Goal: Task Accomplishment & Management: Manage account settings

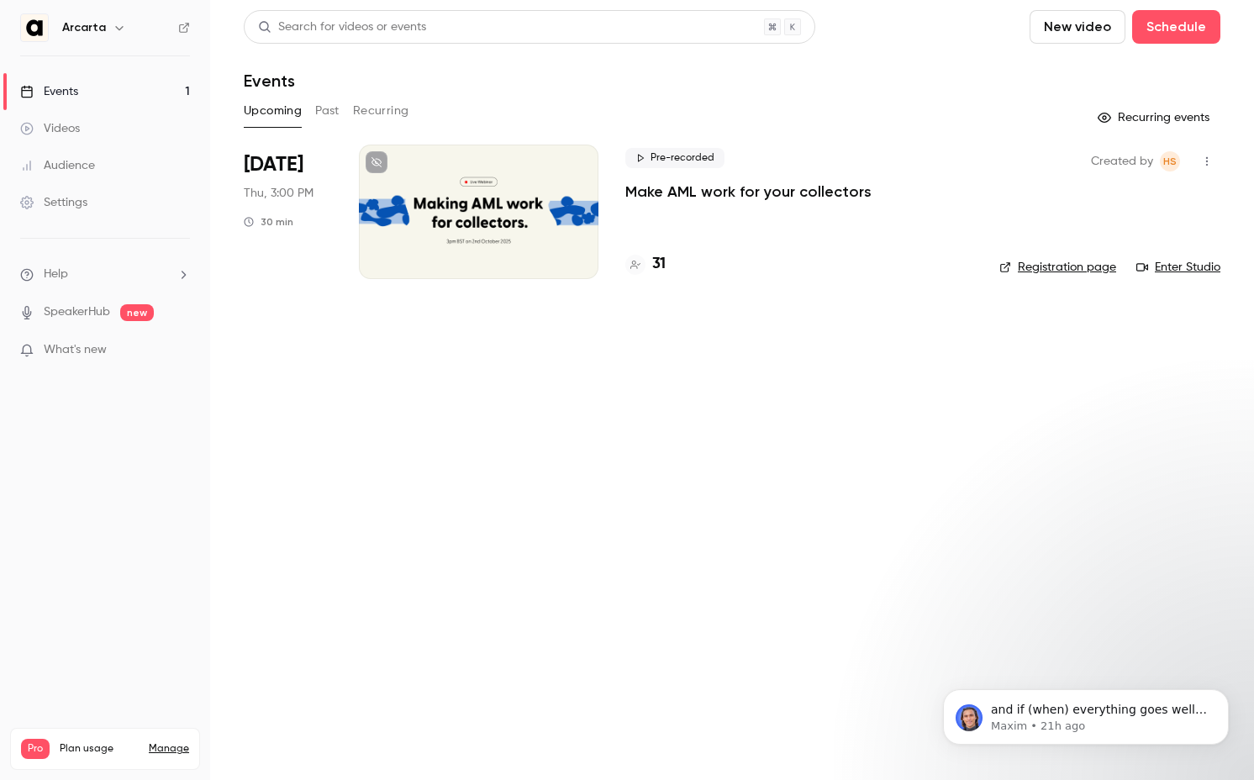
click at [650, 194] on p "Make AML work for your collectors" at bounding box center [748, 192] width 246 height 20
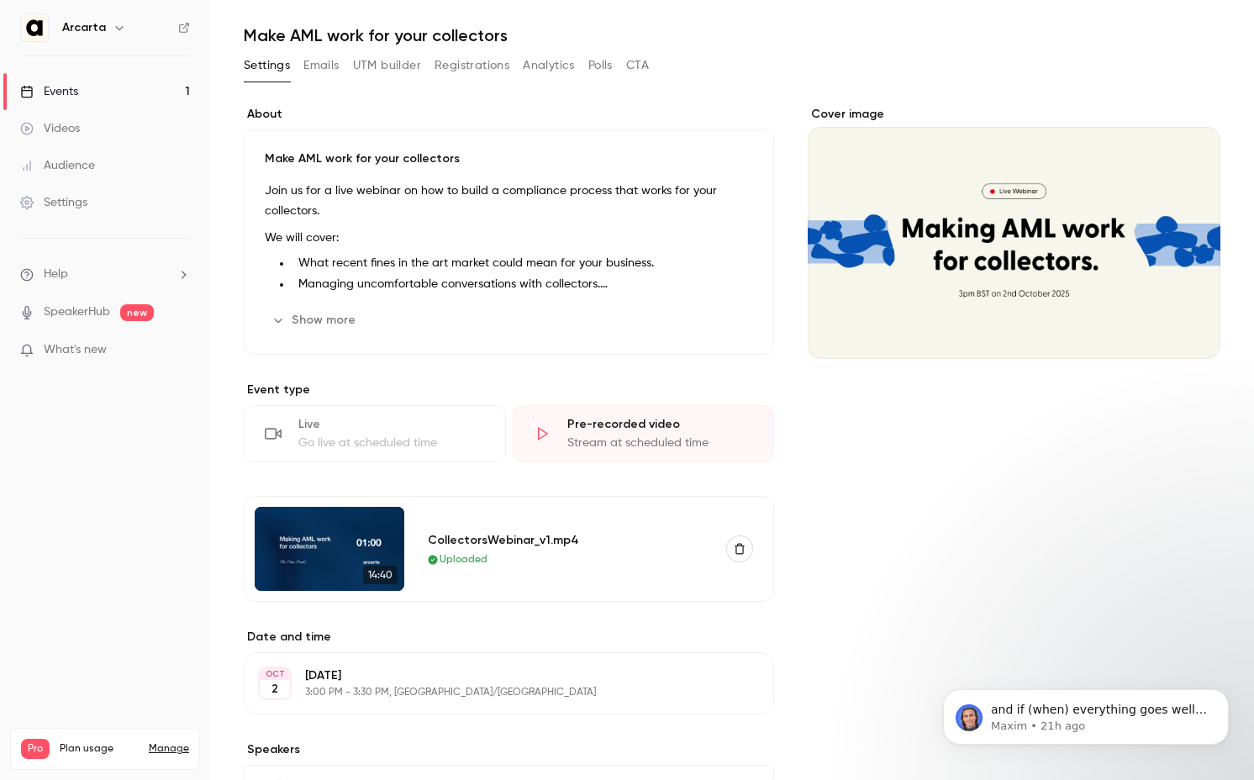
scroll to position [375, 0]
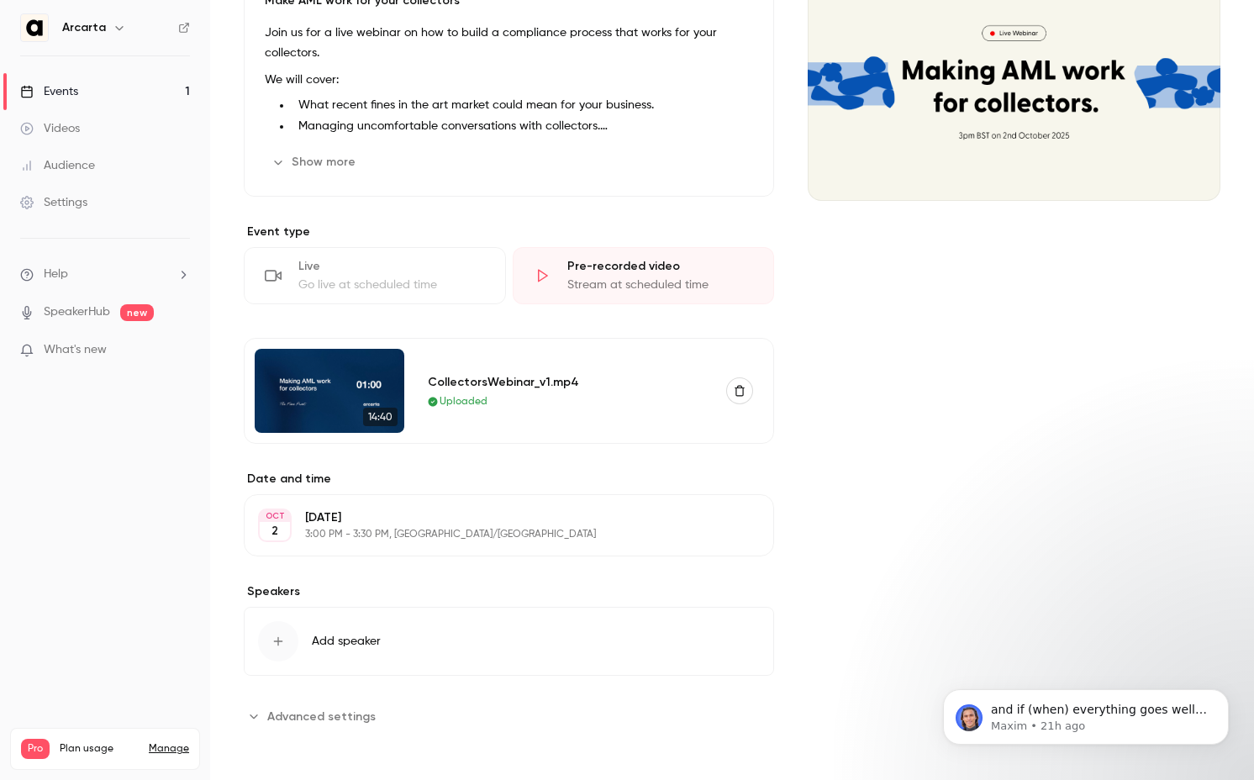
click at [266, 708] on button "Advanced settings" at bounding box center [315, 716] width 142 height 27
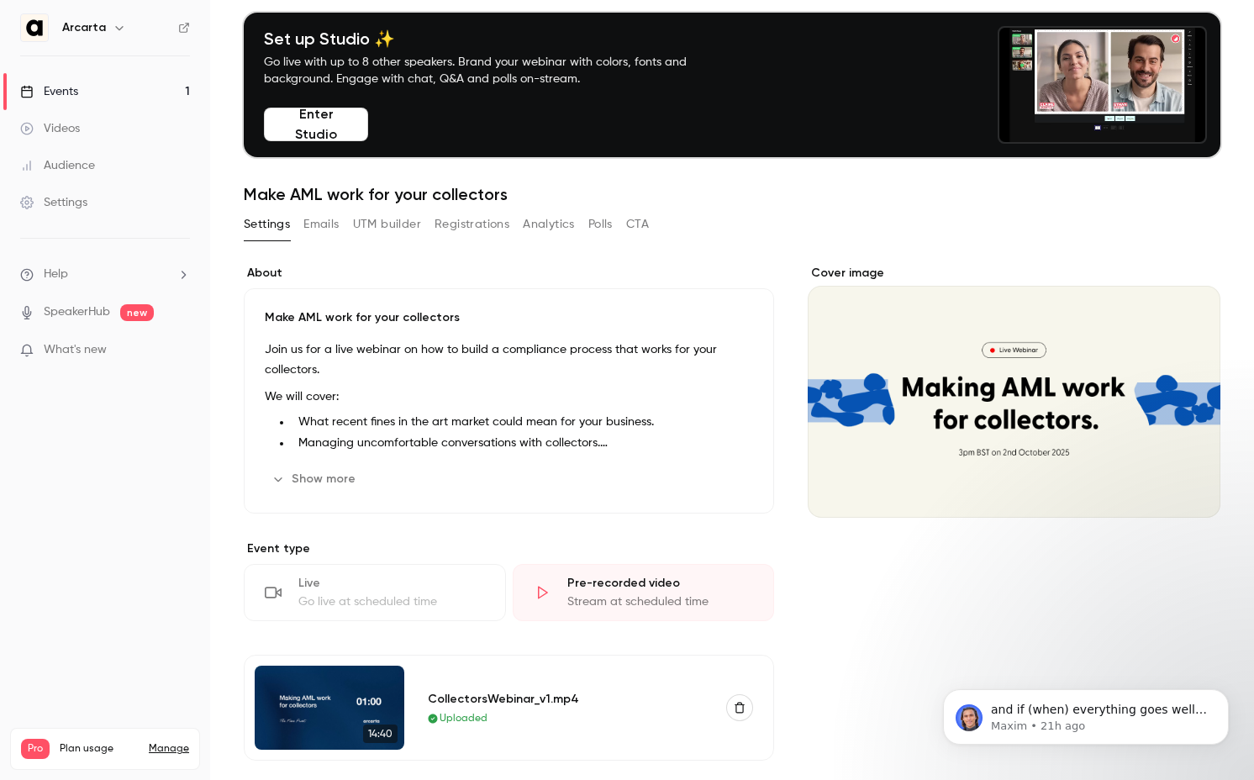
scroll to position [0, 0]
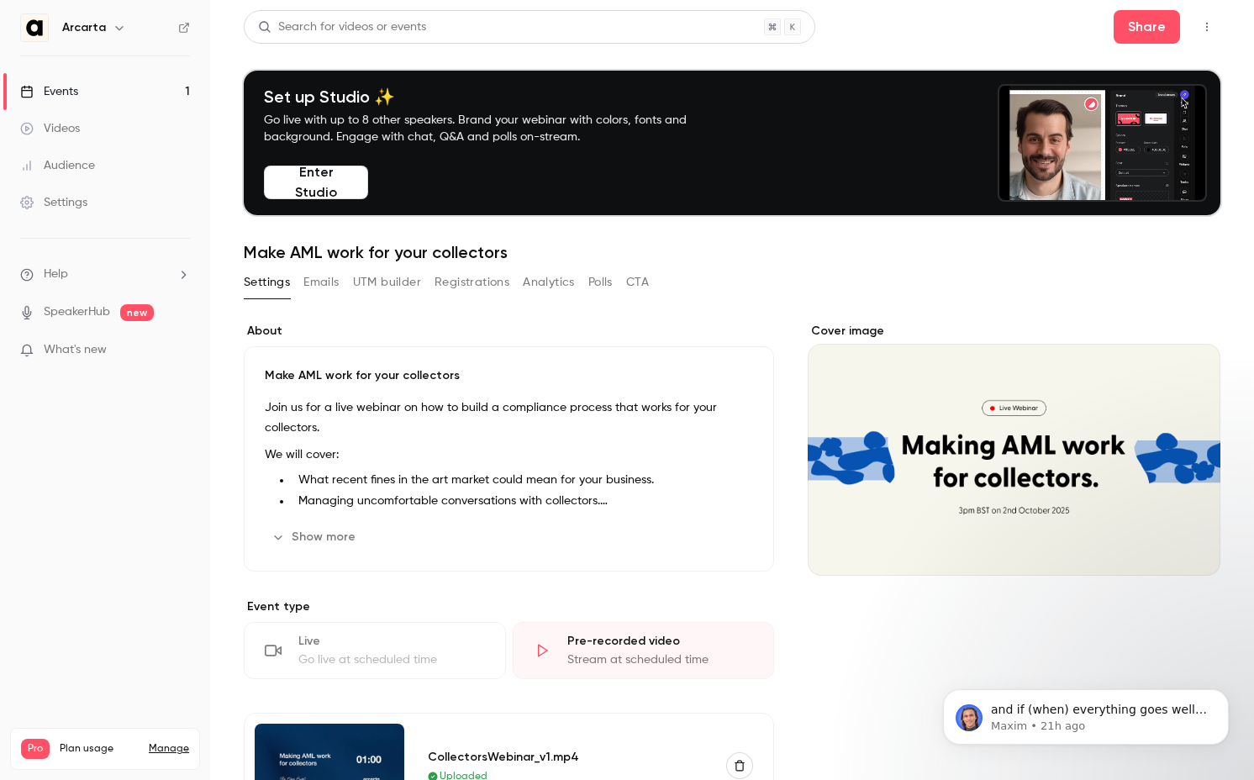
click at [1200, 25] on icon "button" at bounding box center [1206, 27] width 13 height 12
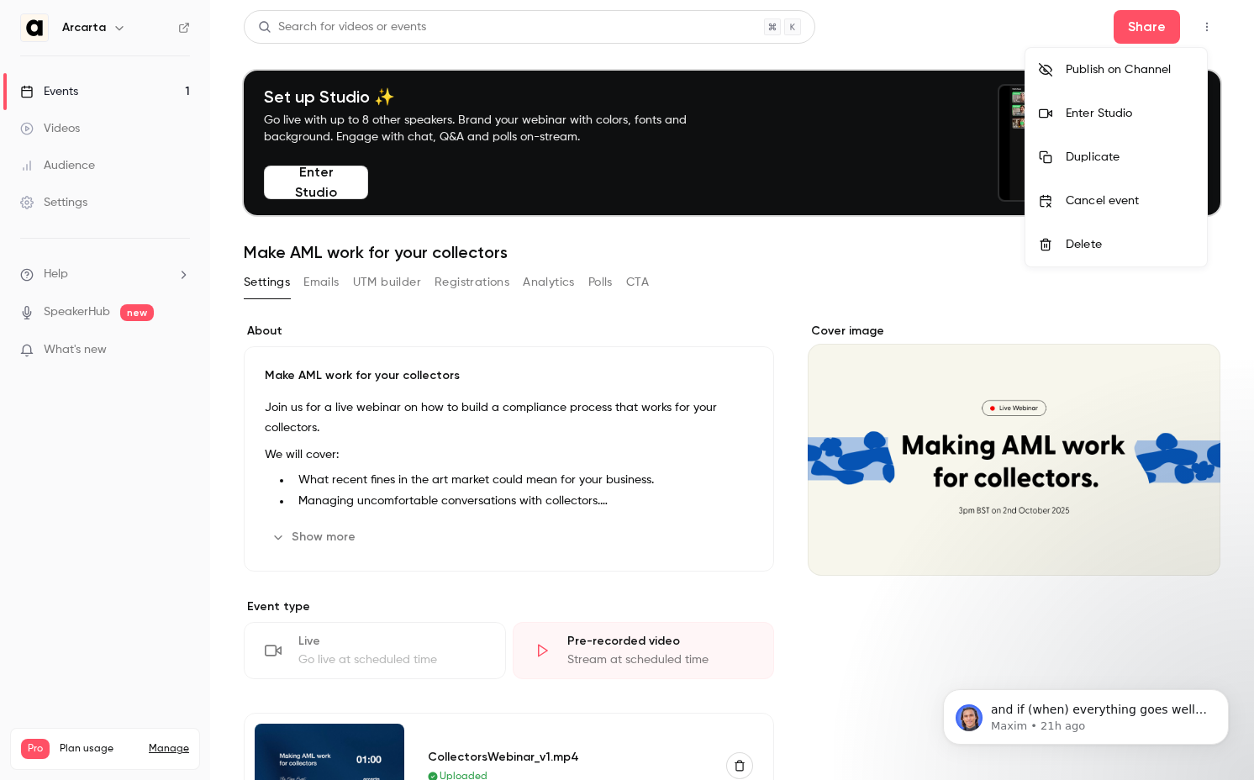
click at [1064, 101] on li "Enter Studio" at bounding box center [1116, 114] width 182 height 44
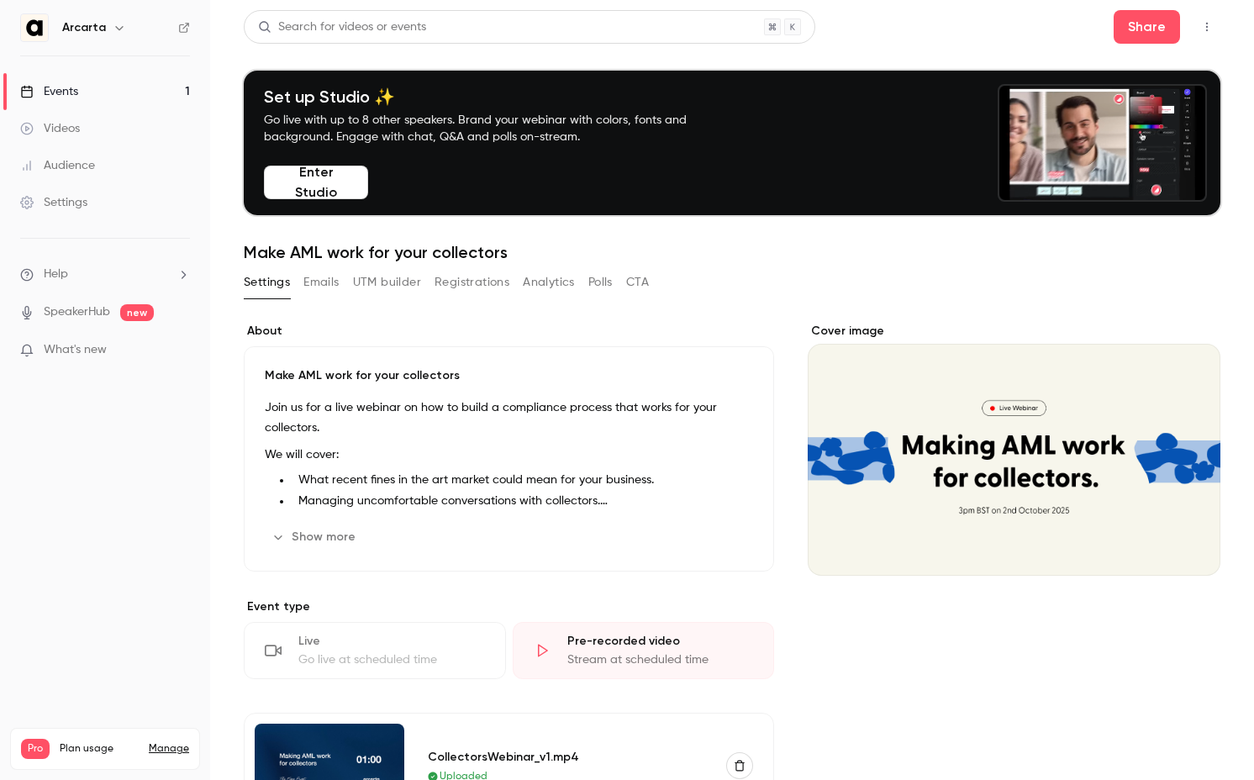
click at [427, 467] on div "Join us for a live webinar on how to build a compliance process that works for …" at bounding box center [509, 454] width 488 height 113
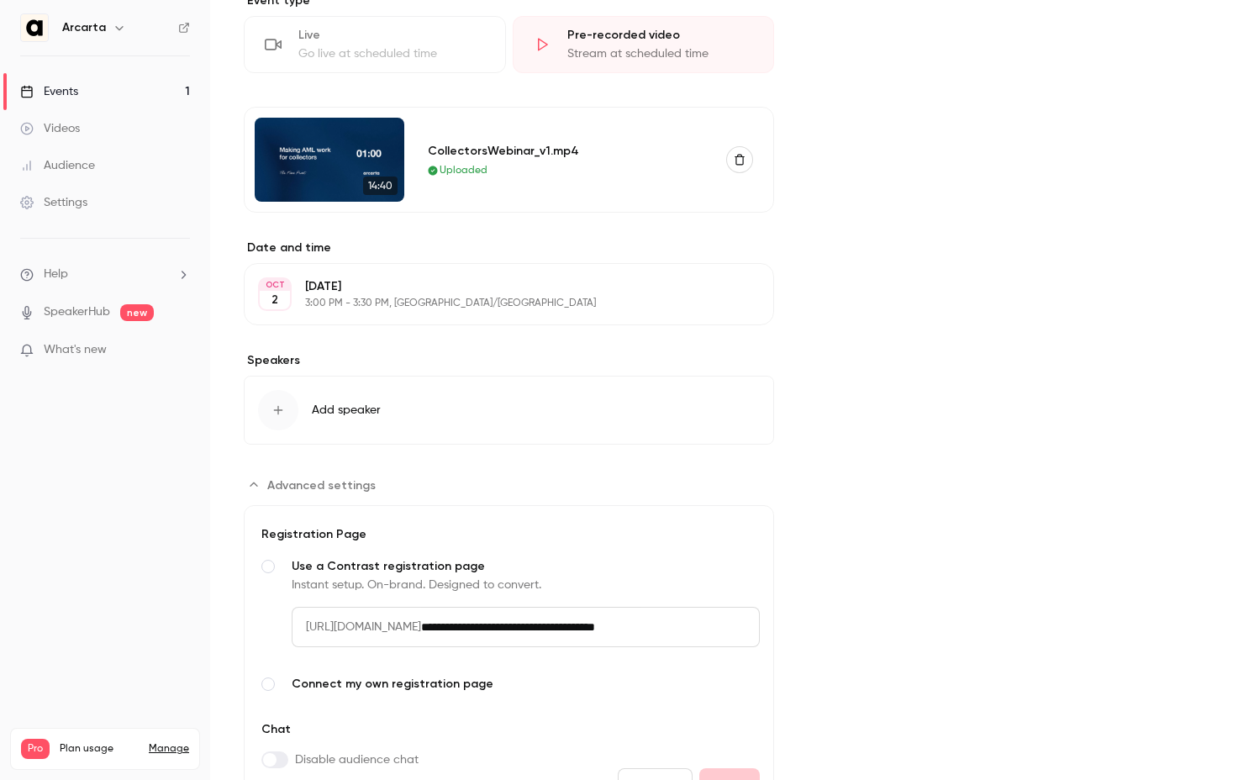
scroll to position [925, 0]
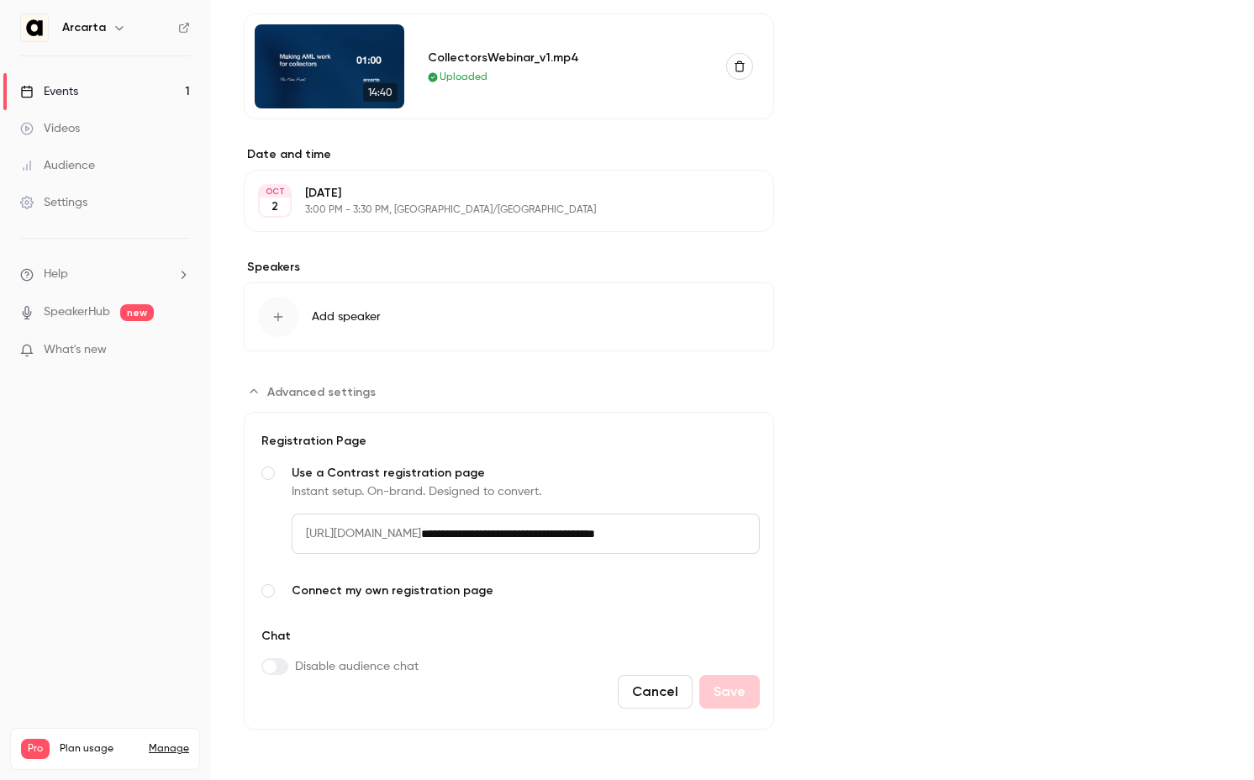
click at [268, 667] on span "Advanced settings" at bounding box center [269, 666] width 13 height 13
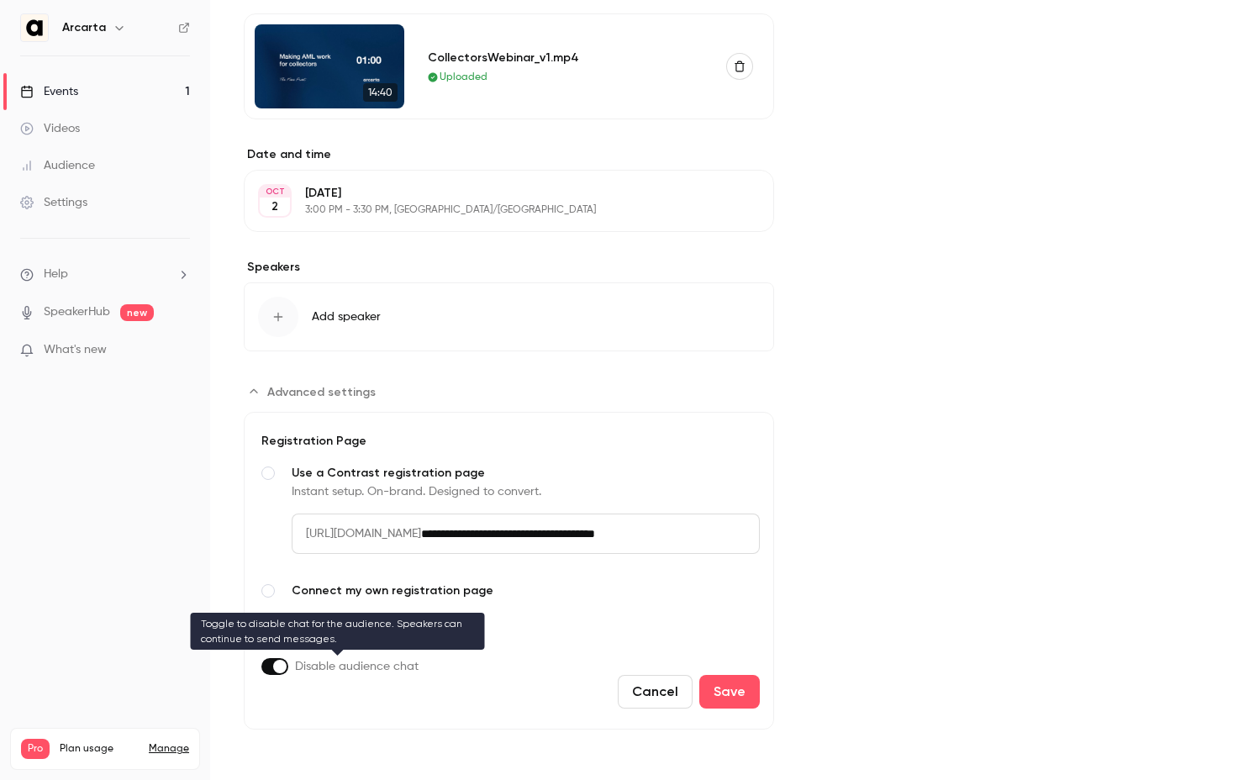
click at [301, 671] on span "Disable audience chat" at bounding box center [357, 666] width 124 height 17
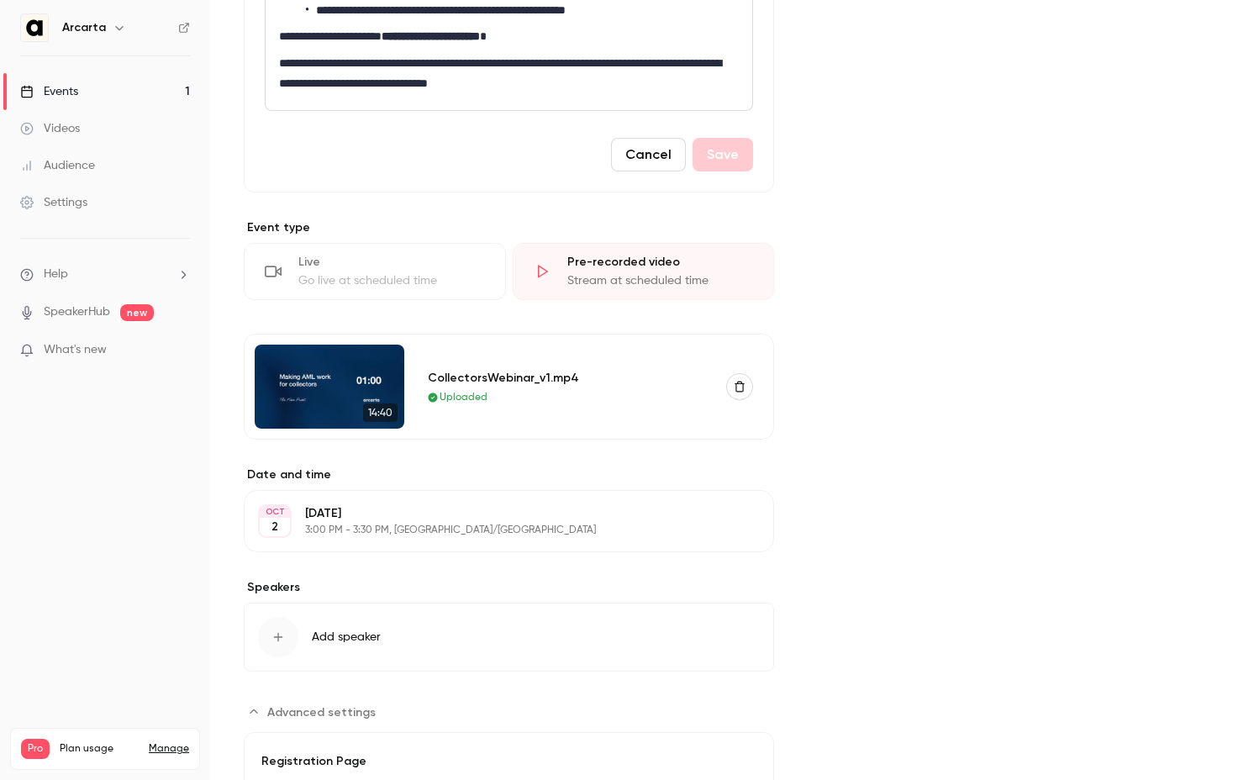
scroll to position [0, 0]
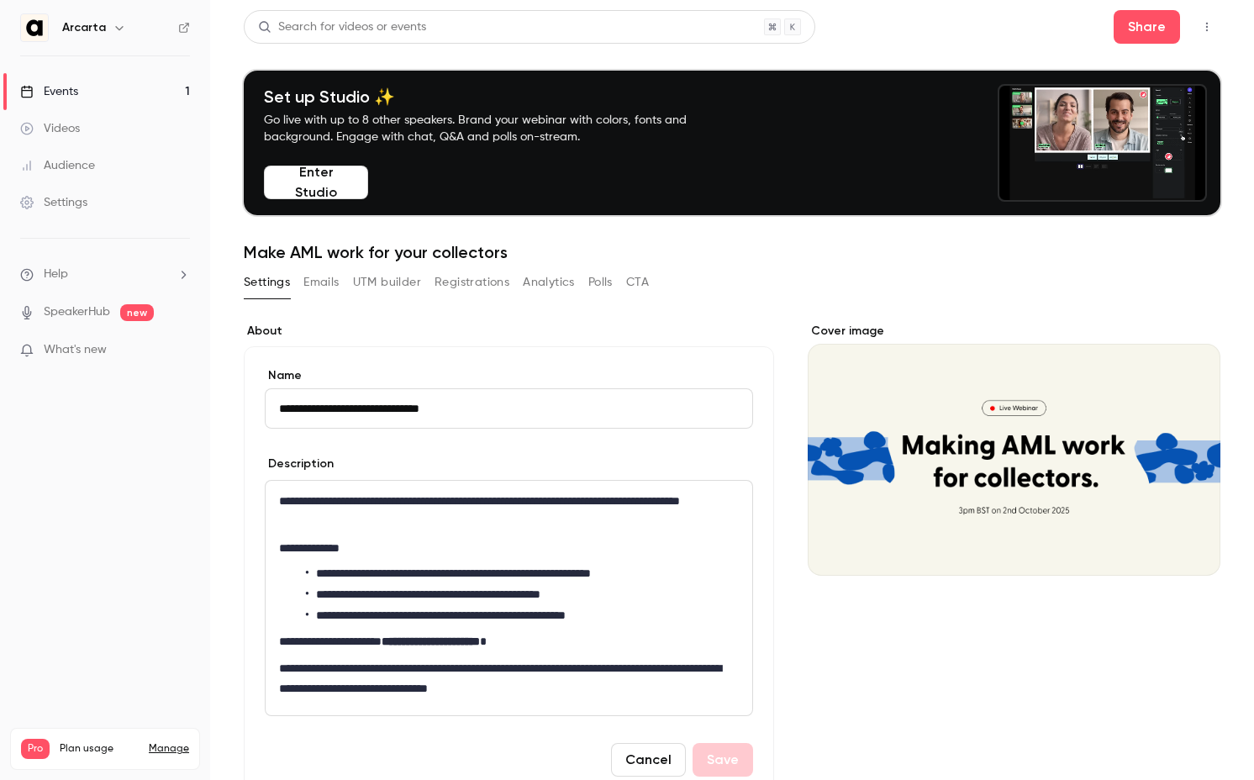
click at [1200, 29] on icon "button" at bounding box center [1206, 27] width 13 height 12
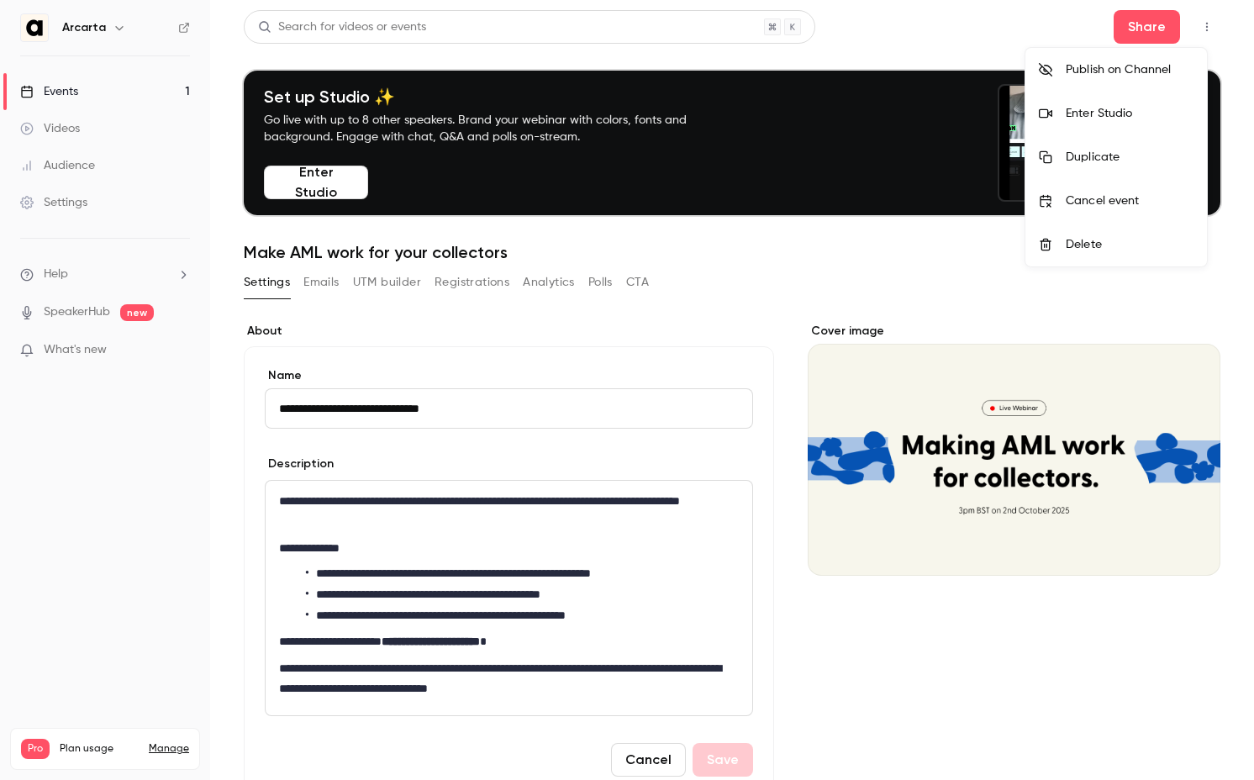
click at [1118, 102] on li "Enter Studio" at bounding box center [1116, 114] width 182 height 44
